Goal: Task Accomplishment & Management: Manage account settings

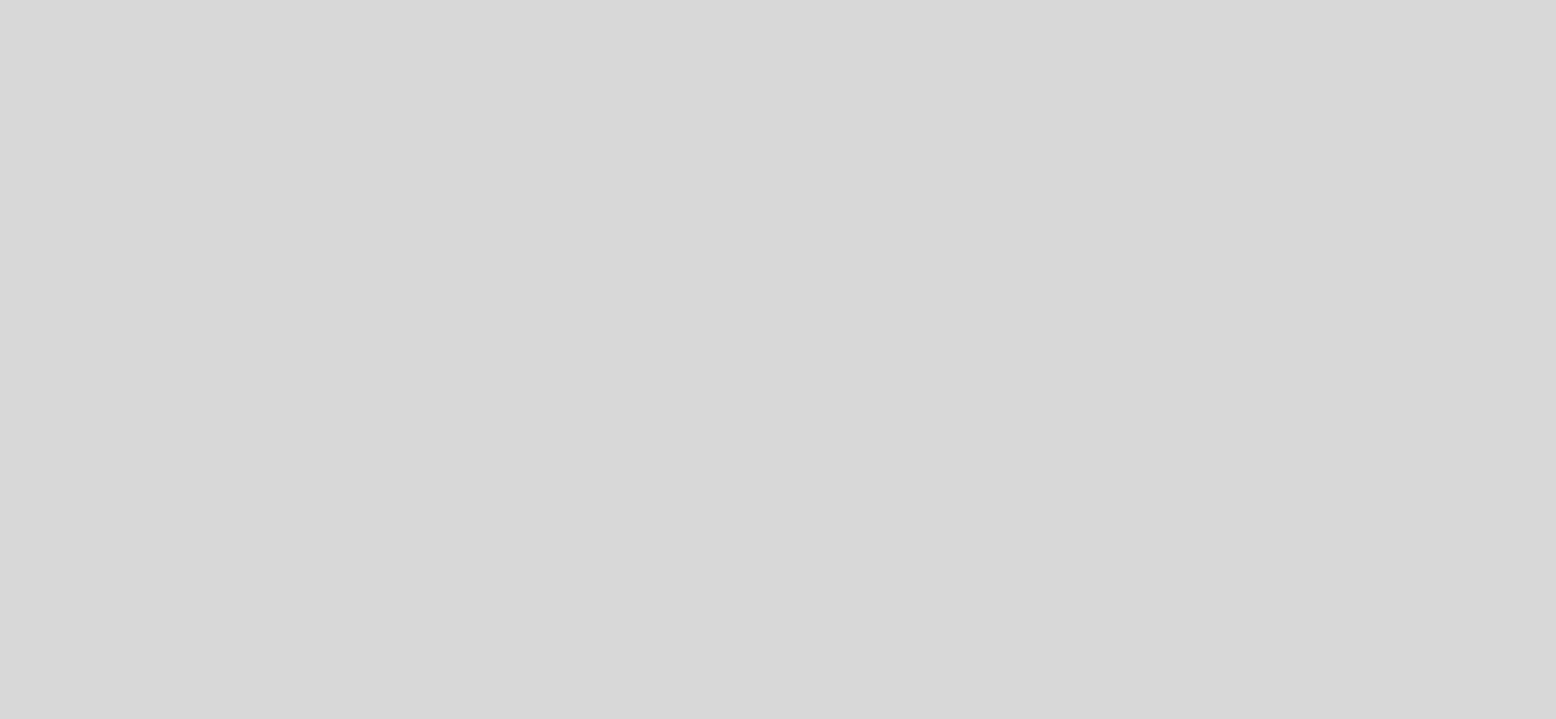
select select "es"
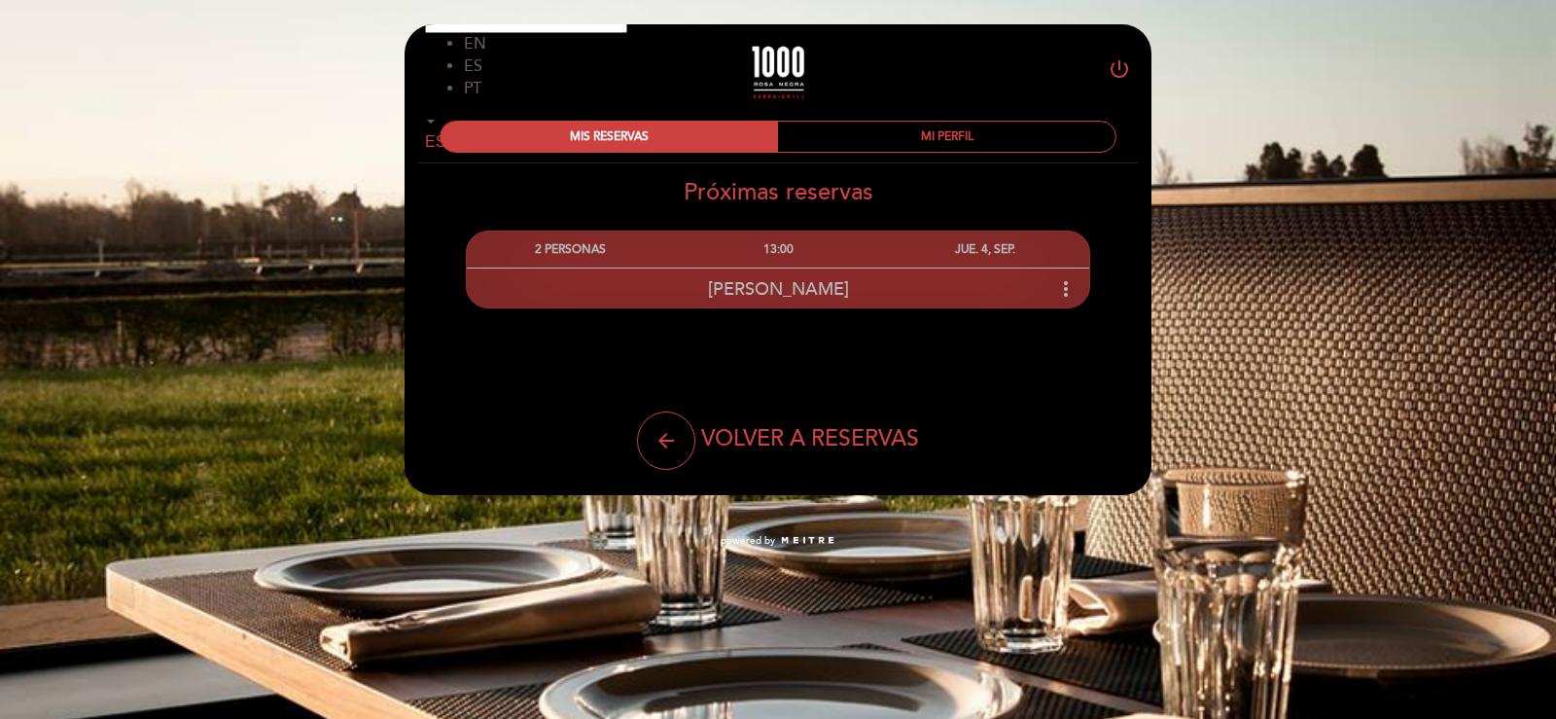
click at [1069, 292] on icon "more_vert" at bounding box center [1065, 288] width 23 height 23
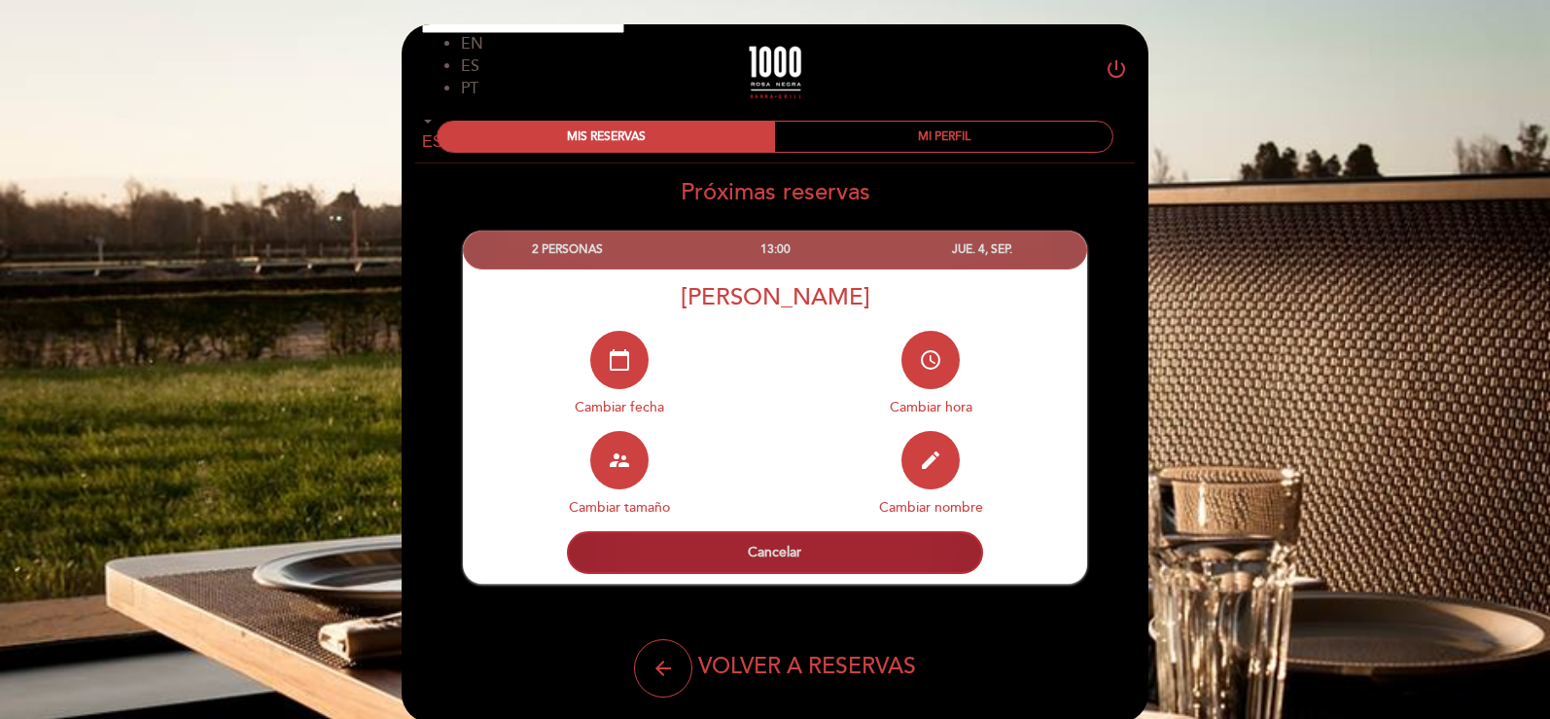
click at [770, 546] on button "Cancelar" at bounding box center [775, 552] width 416 height 43
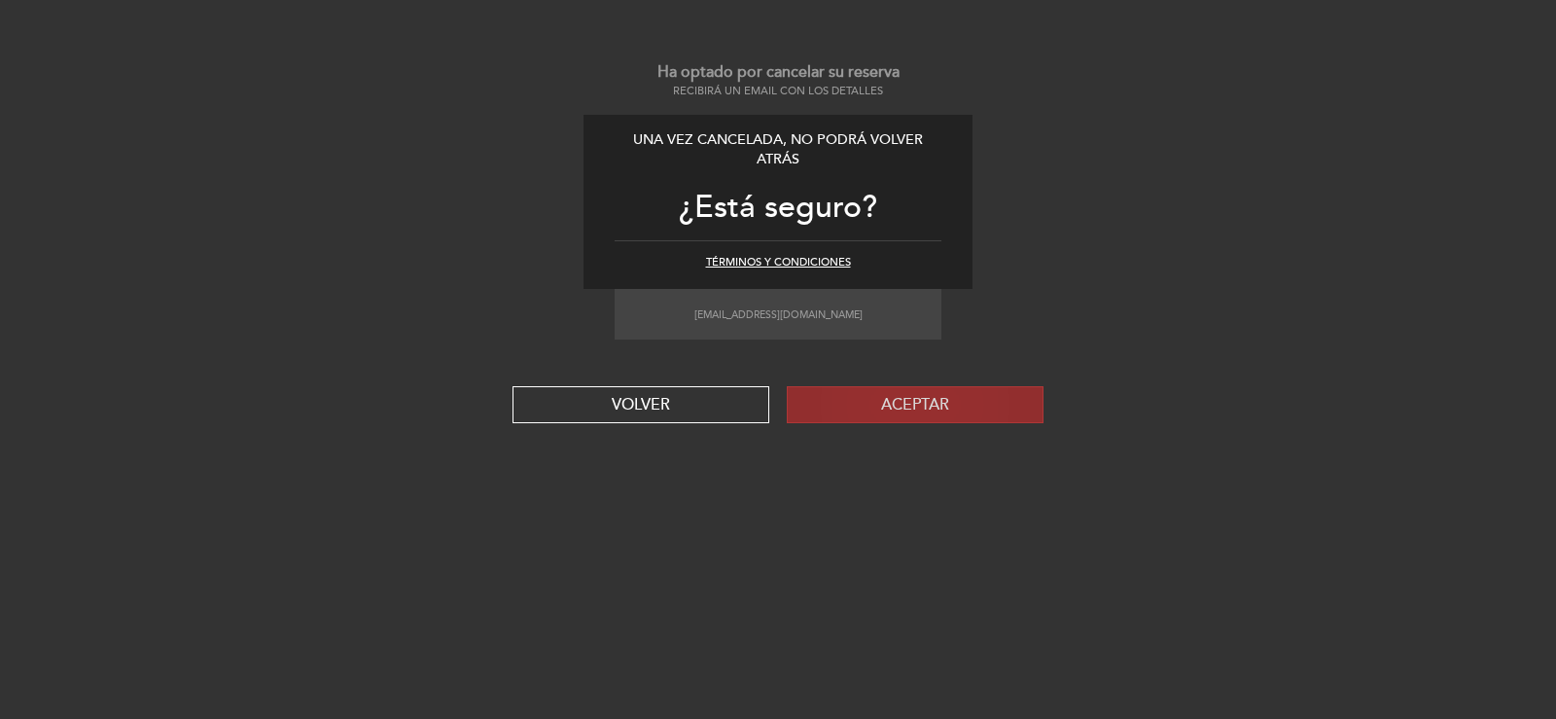
click at [893, 409] on button "Aceptar" at bounding box center [915, 404] width 257 height 37
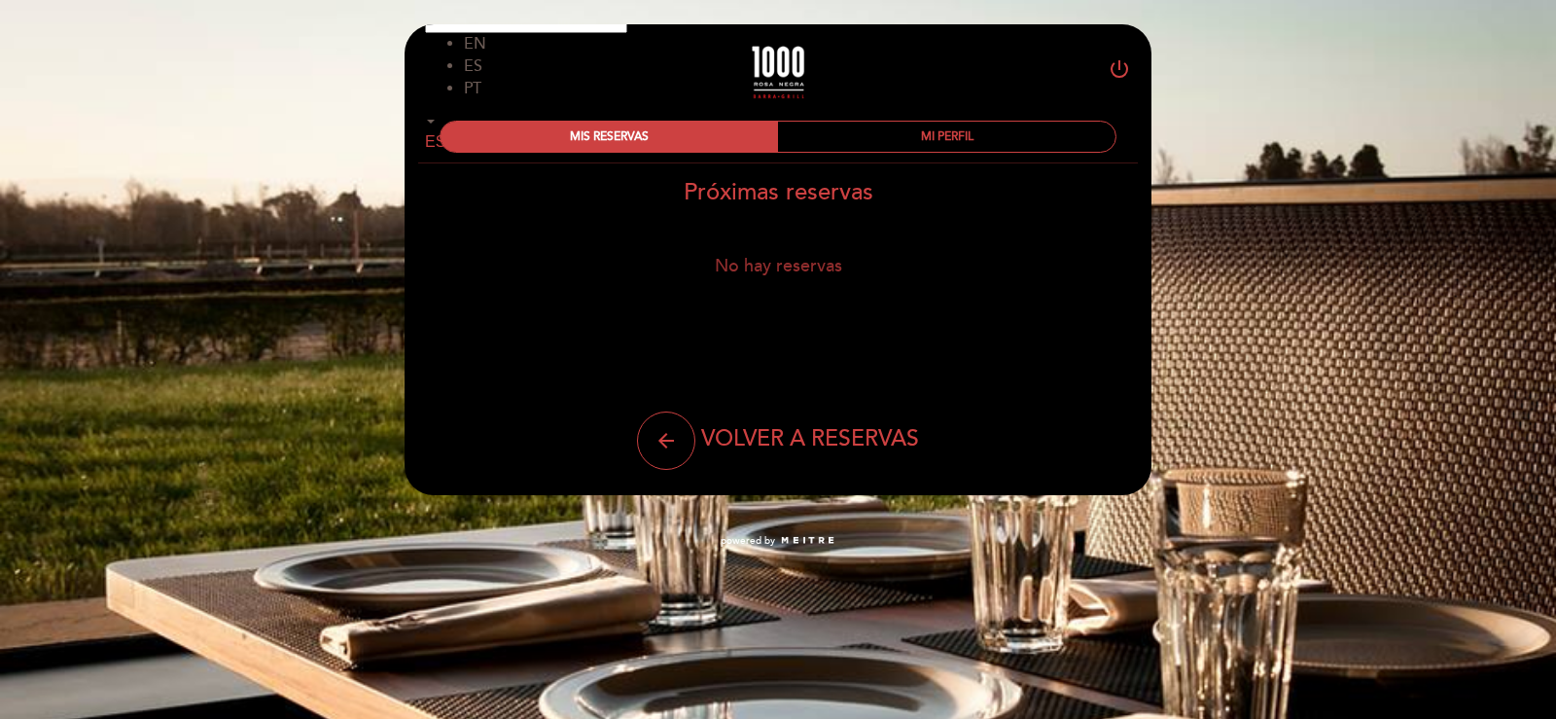
click at [601, 264] on div "No hay reservas" at bounding box center [778, 265] width 749 height 21
